Goal: Information Seeking & Learning: Learn about a topic

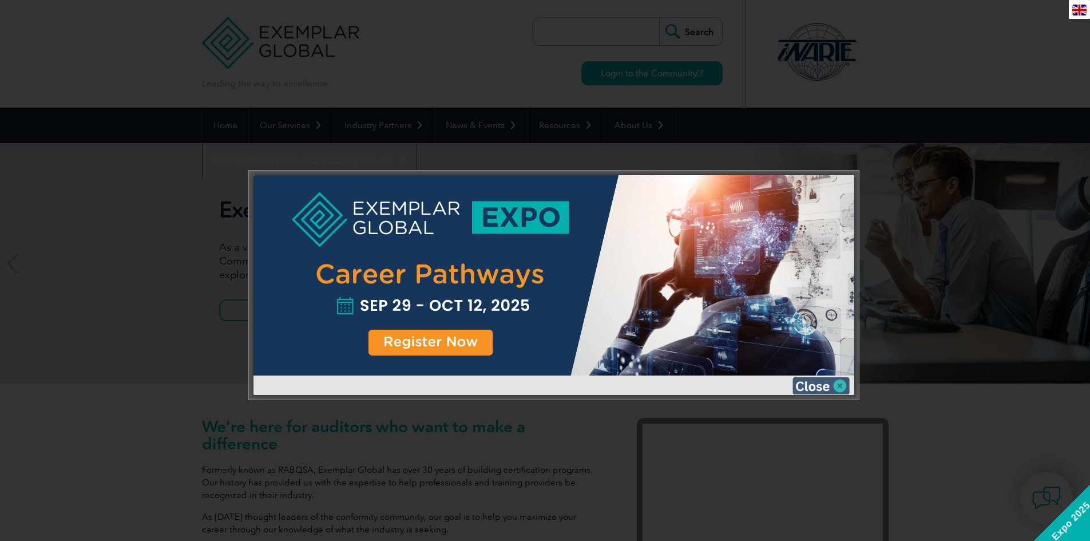
click at [817, 379] on img at bounding box center [820, 385] width 57 height 17
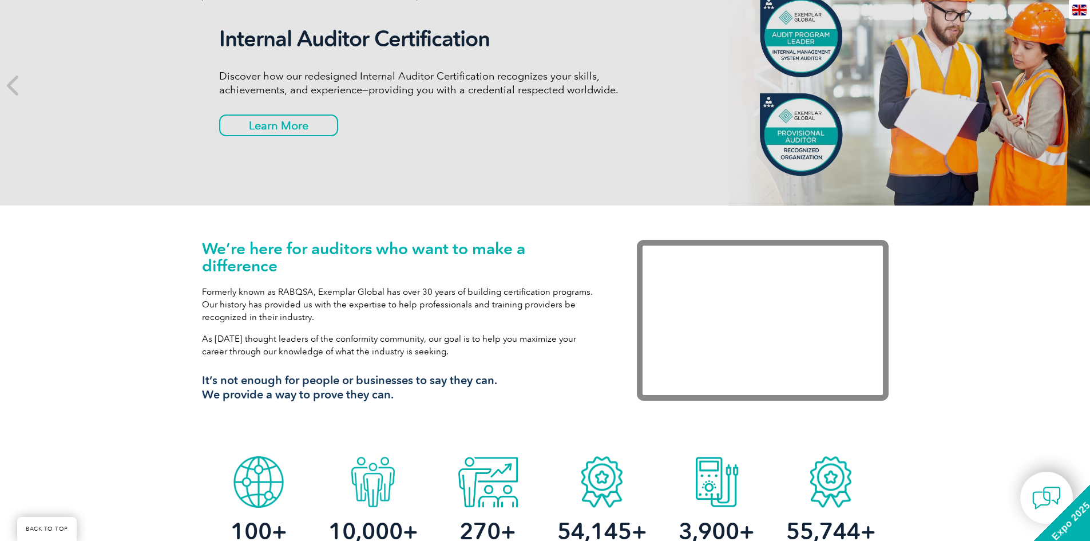
scroll to position [172, 0]
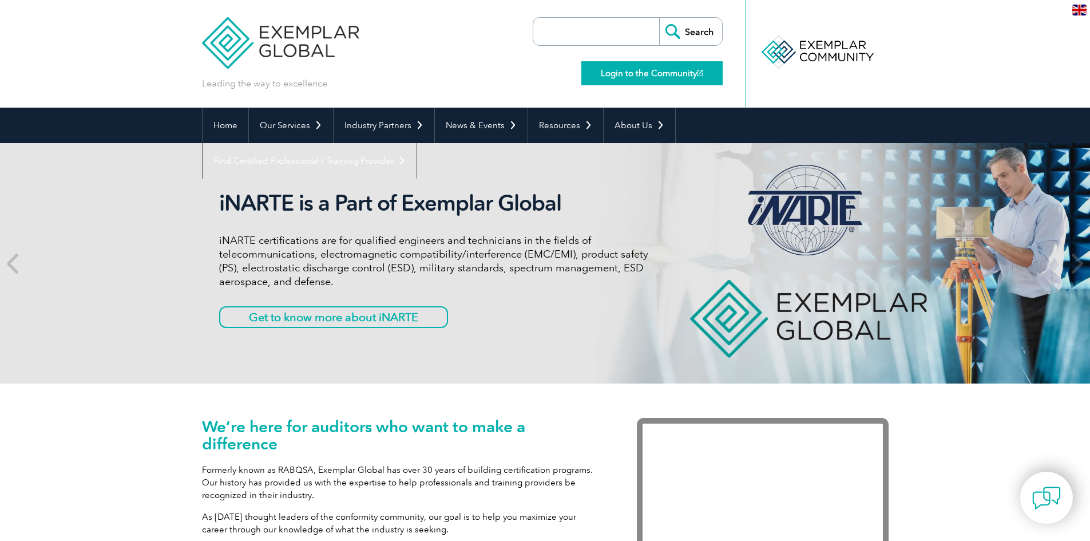
click at [638, 75] on link "Login to the Community" at bounding box center [651, 73] width 141 height 24
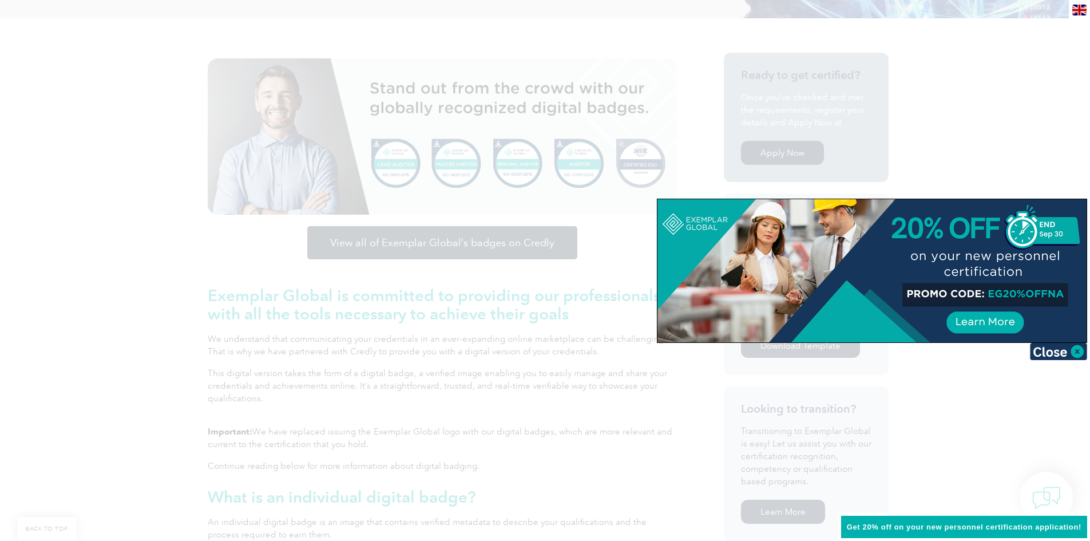
scroll to position [286, 0]
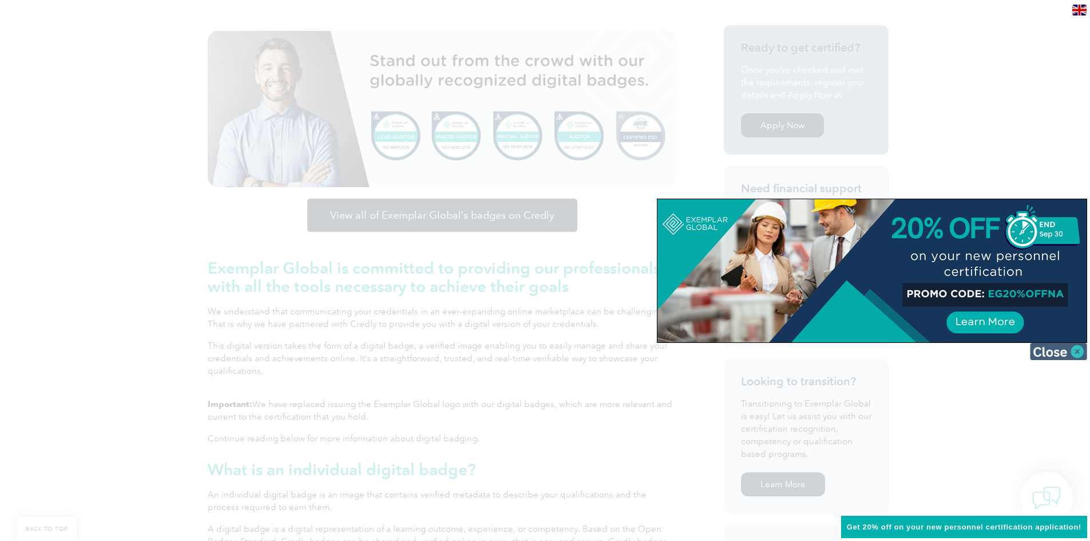
click at [1055, 351] on img at bounding box center [1058, 351] width 57 height 17
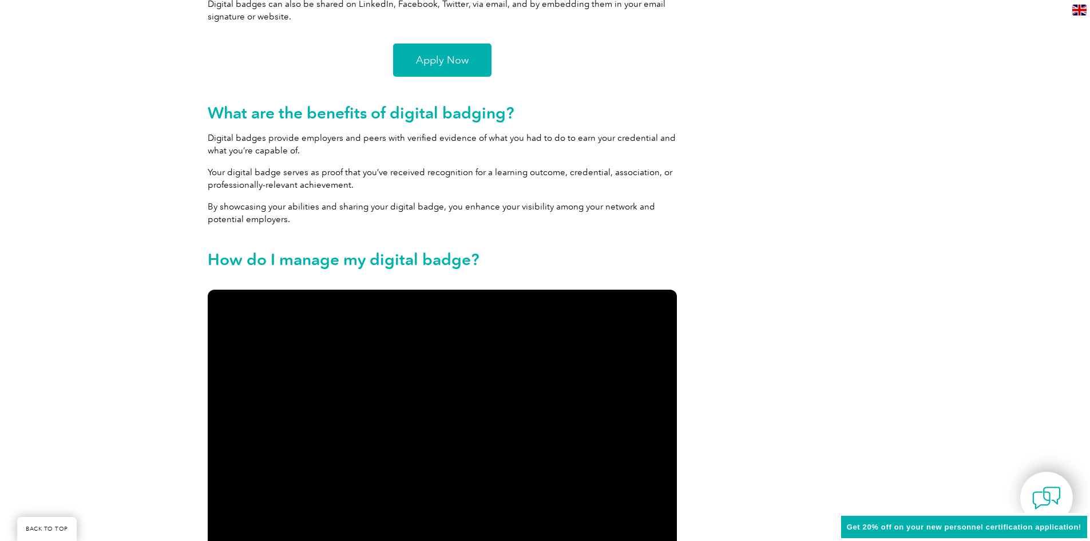
scroll to position [973, 0]
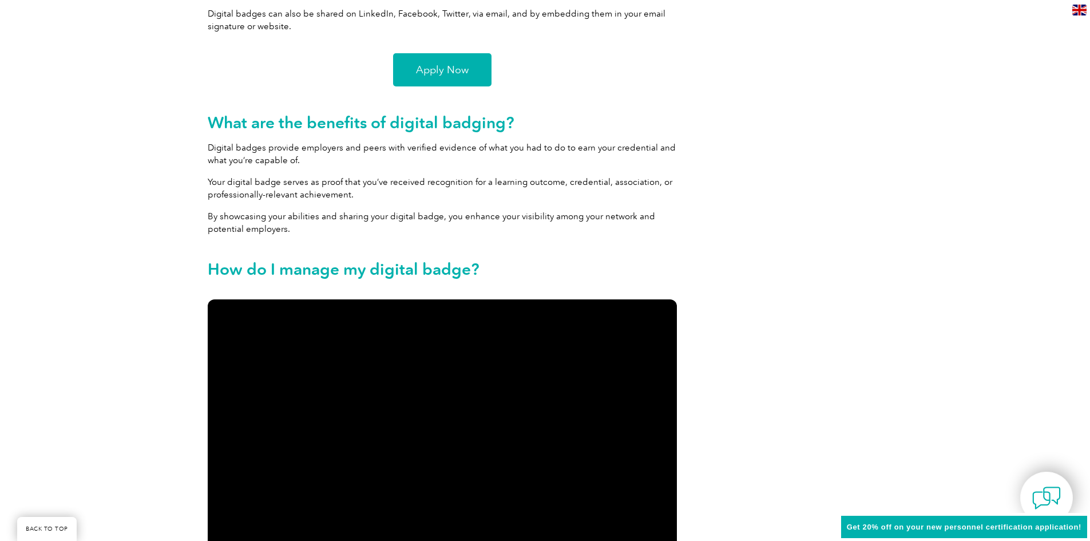
click at [462, 74] on span "Apply Now" at bounding box center [442, 70] width 53 height 10
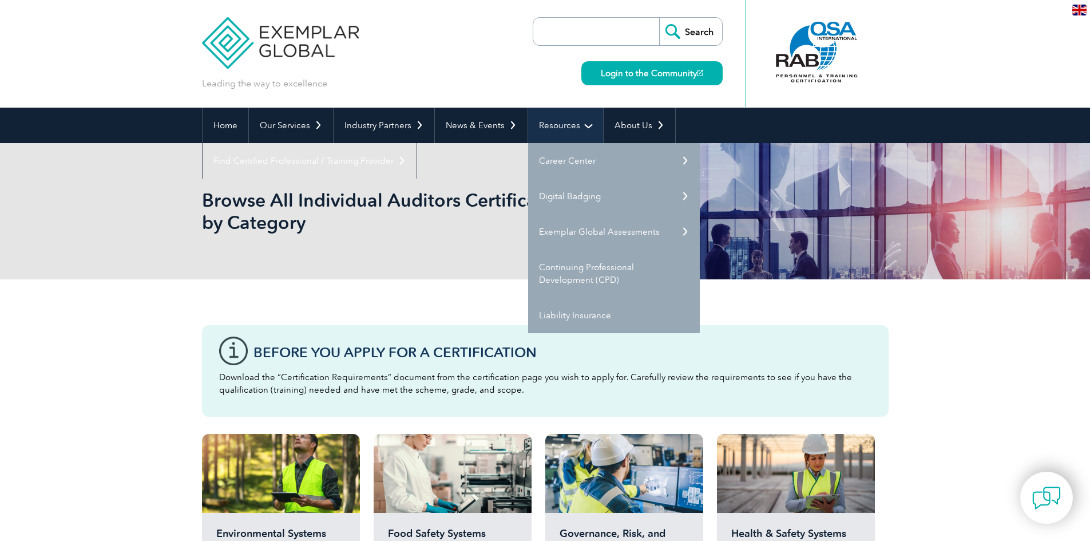
click at [550, 126] on link "Resources" at bounding box center [565, 125] width 75 height 35
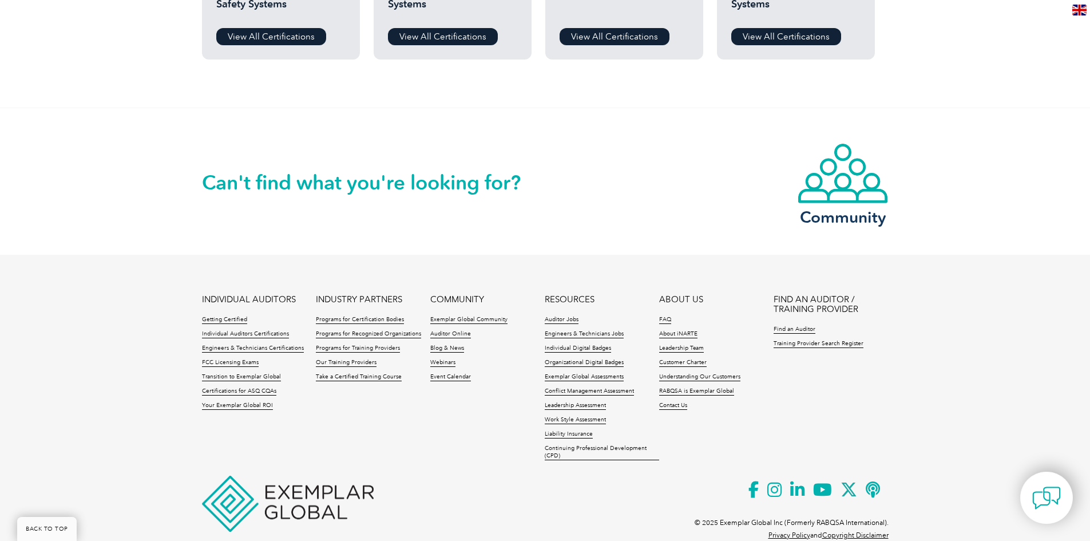
scroll to position [1087, 0]
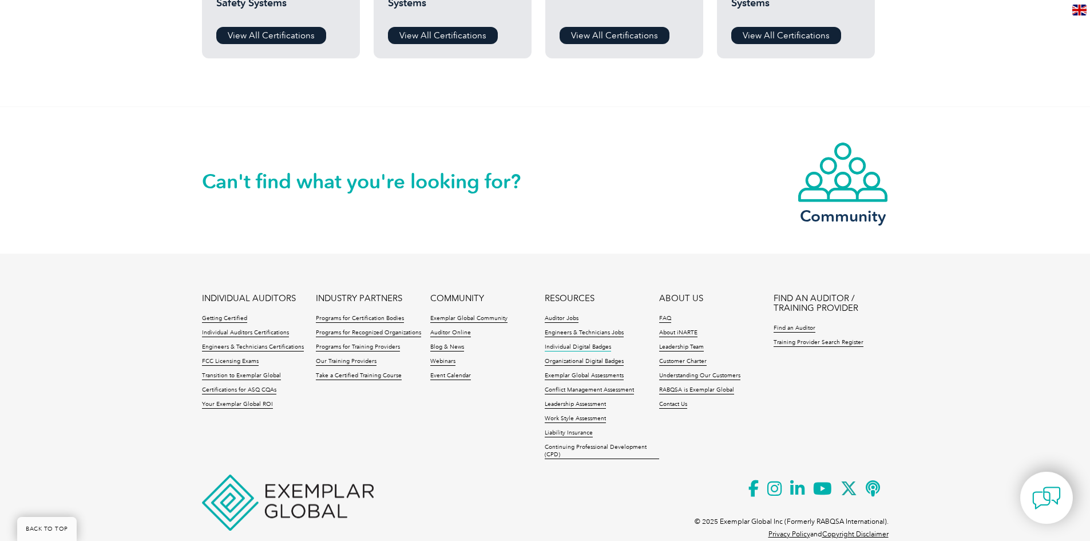
click at [579, 346] on link "Individual Digital Badges" at bounding box center [578, 347] width 66 height 8
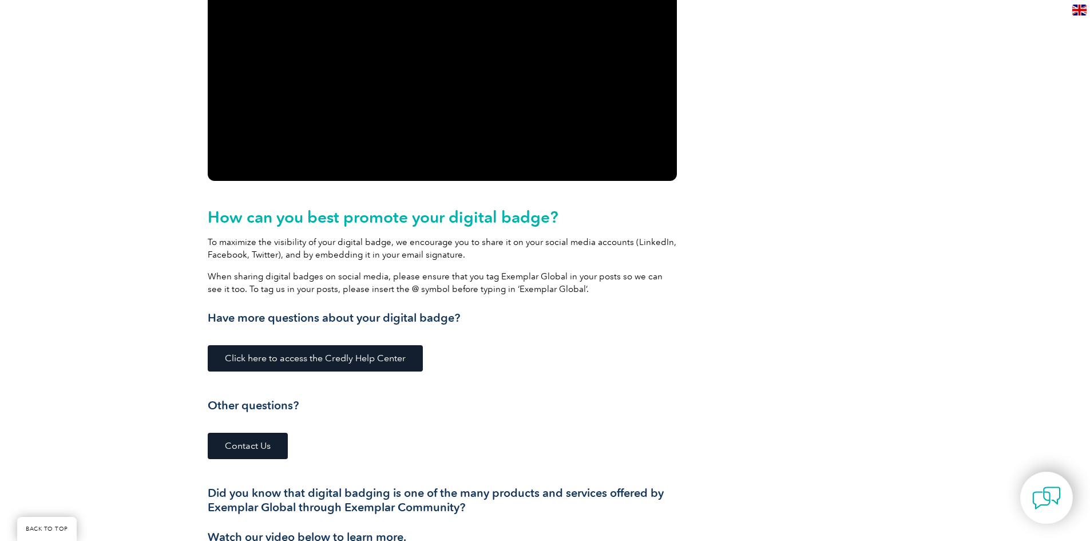
scroll to position [1373, 0]
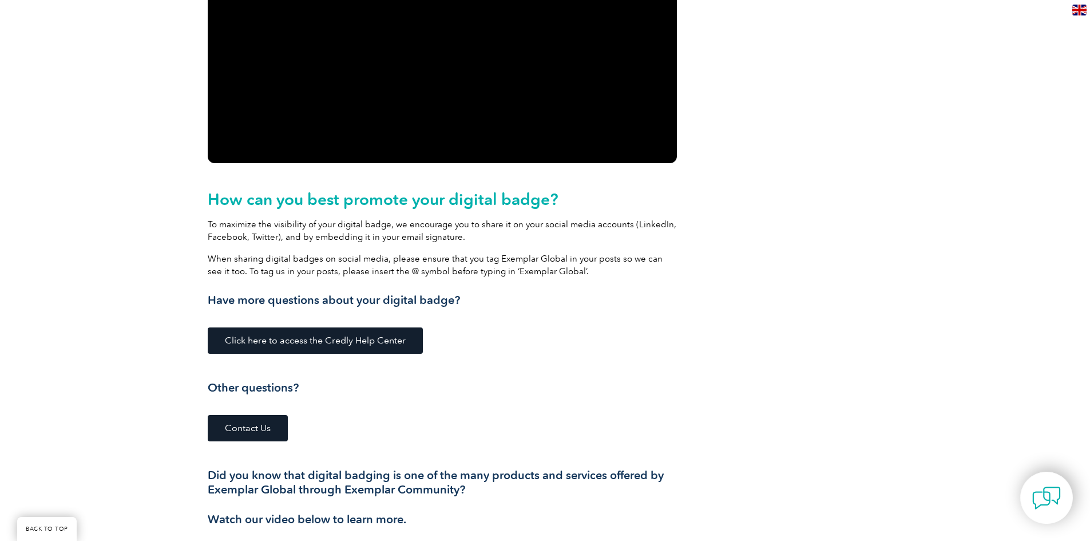
click at [287, 338] on span "Click here to access the Credly Help Center" at bounding box center [315, 340] width 181 height 9
